Goal: Task Accomplishment & Management: Use online tool/utility

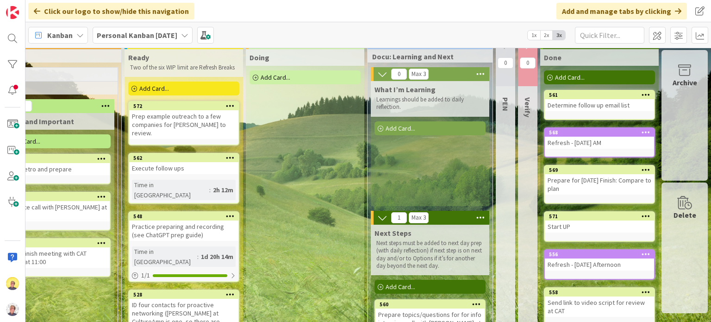
scroll to position [0, 521]
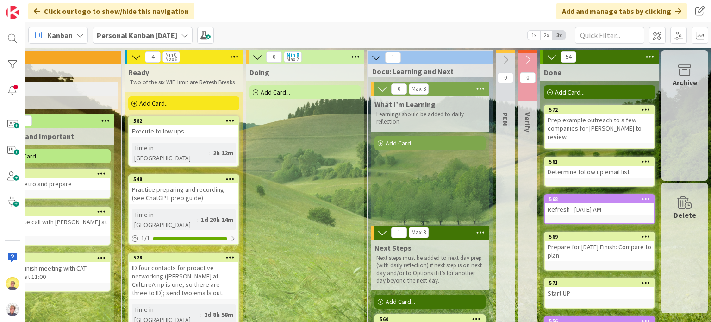
click at [175, 129] on div "Execute follow ups" at bounding box center [183, 131] width 109 height 12
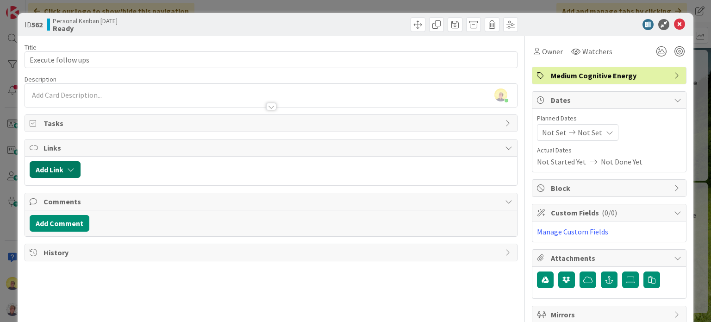
click at [52, 168] on button "Add Link" at bounding box center [55, 169] width 51 height 17
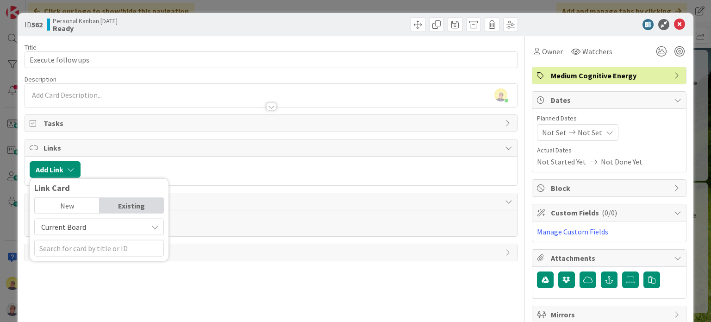
click at [49, 125] on span "Tasks" at bounding box center [271, 123] width 456 height 11
type textarea "x"
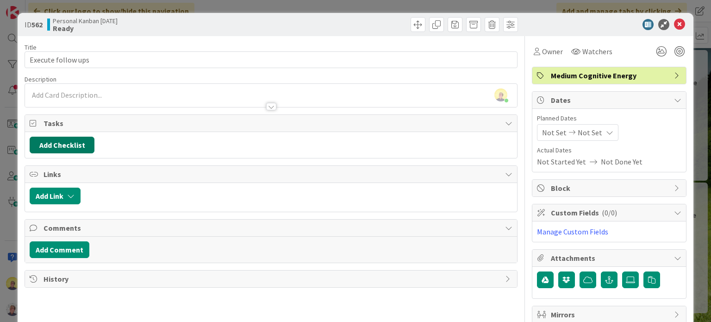
click at [53, 147] on button "Add Checklist" at bounding box center [62, 144] width 65 height 17
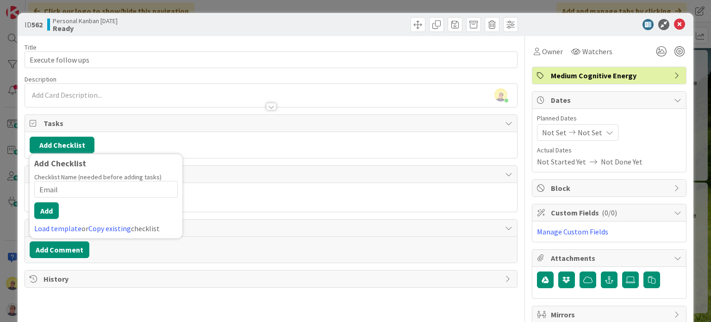
type input "Emails"
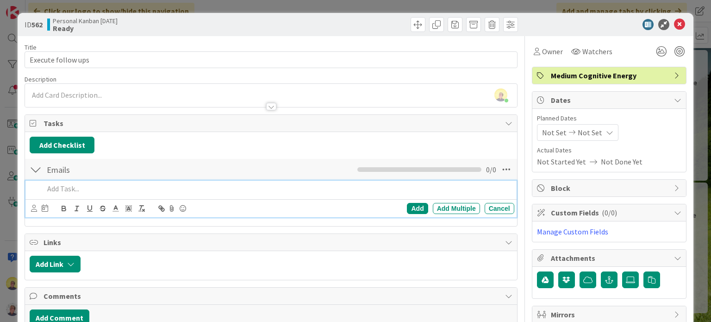
type textarea "x"
click at [95, 190] on p "Degree Sight" at bounding box center [277, 188] width 466 height 11
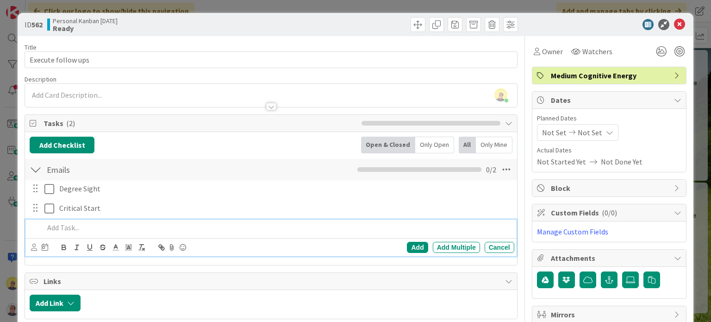
type textarea "x"
